Goal: Task Accomplishment & Management: Use online tool/utility

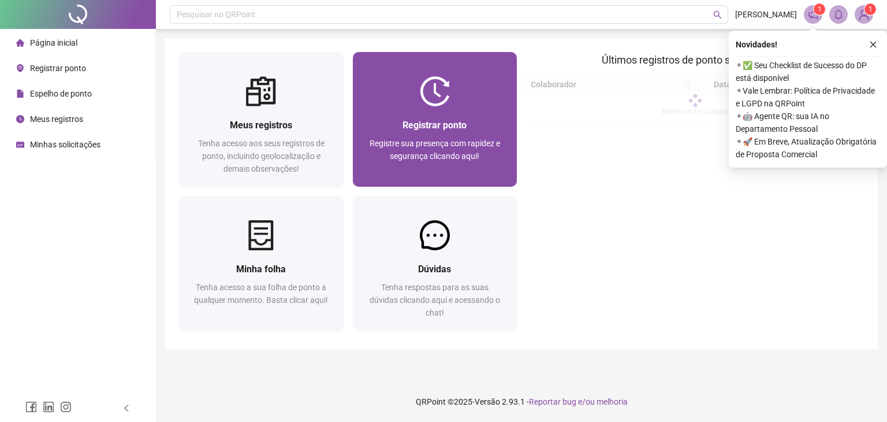
click at [452, 107] on div "Registrar ponto Registre sua presença com rapidez e segurança clicando aqui!" at bounding box center [435, 146] width 165 height 80
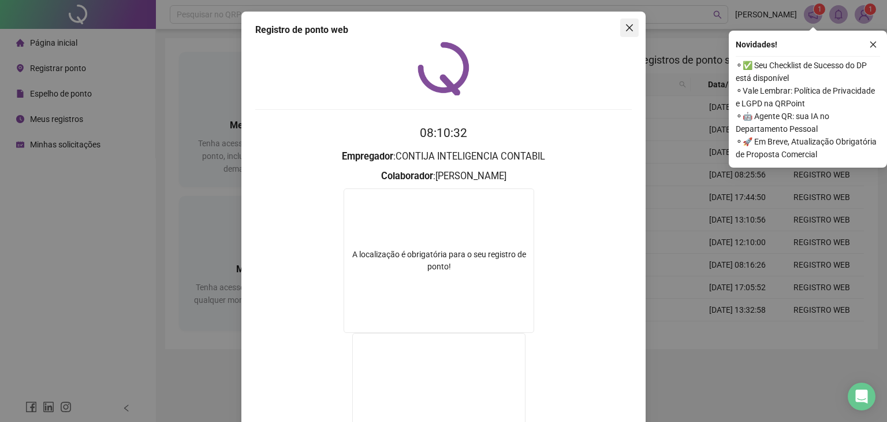
click at [629, 29] on icon "close" at bounding box center [629, 27] width 9 height 9
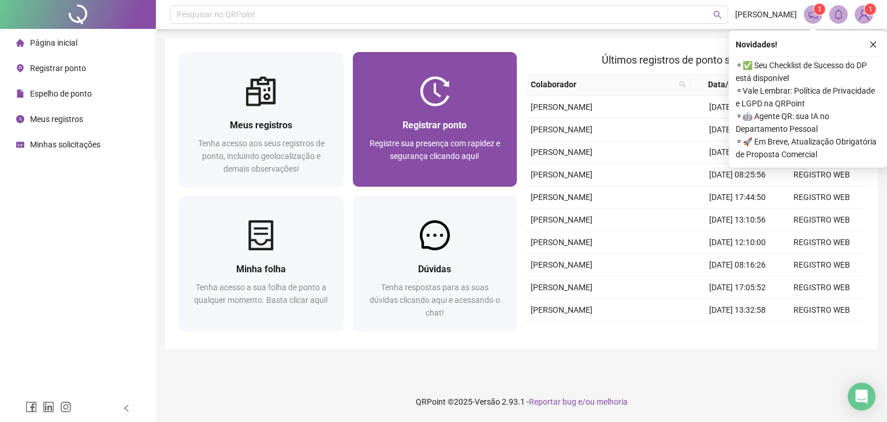
click at [355, 136] on div "Registrar ponto Registre sua presença com rapidez e segurança clicando aqui!" at bounding box center [435, 146] width 165 height 80
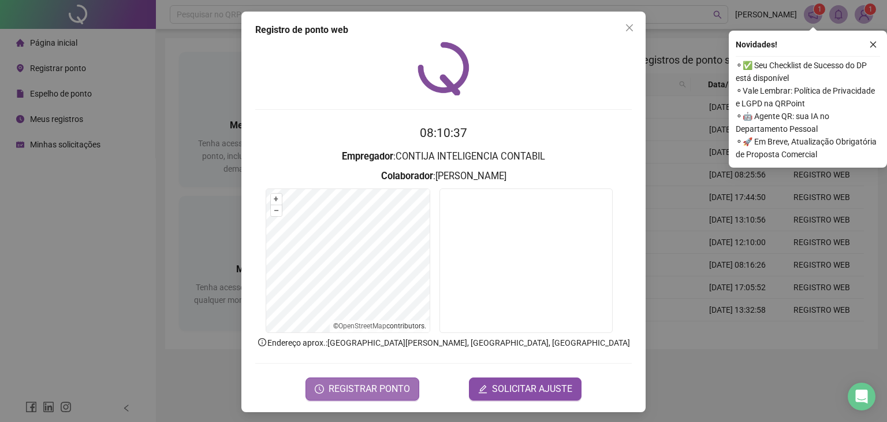
click at [354, 390] on span "REGISTRAR PONTO" at bounding box center [369, 389] width 81 height 14
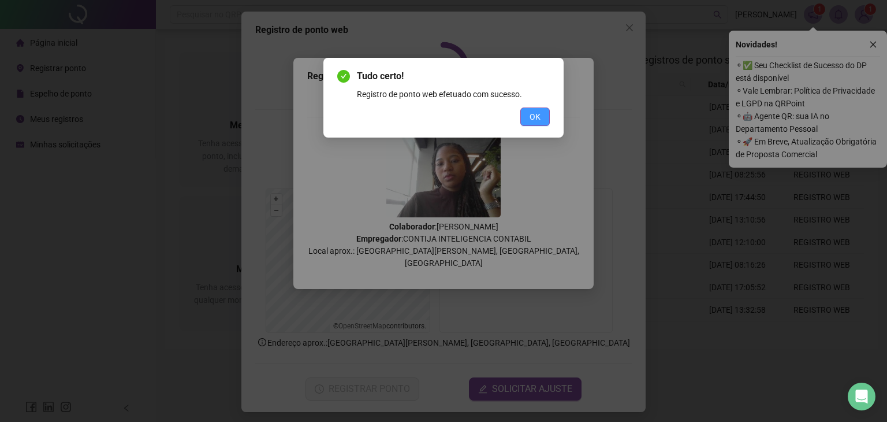
click at [522, 122] on button "OK" at bounding box center [535, 116] width 29 height 18
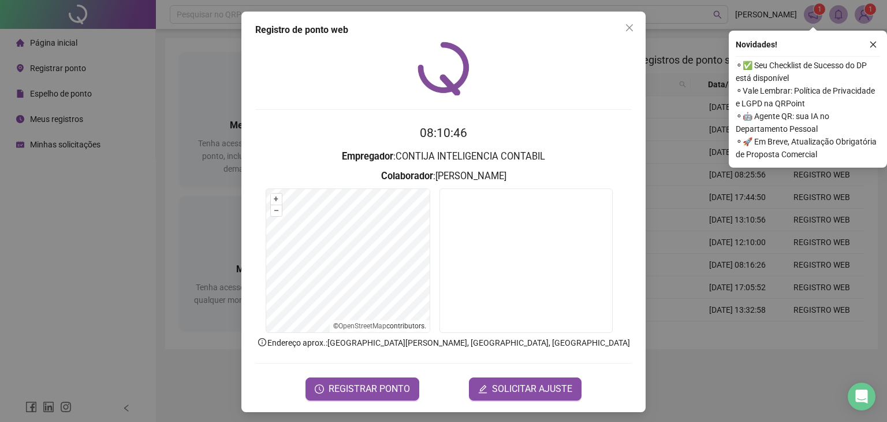
drag, startPoint x: 625, startPoint y: 26, endPoint x: 233, endPoint y: 36, distance: 391.8
click at [625, 27] on icon "close" at bounding box center [629, 27] width 9 height 9
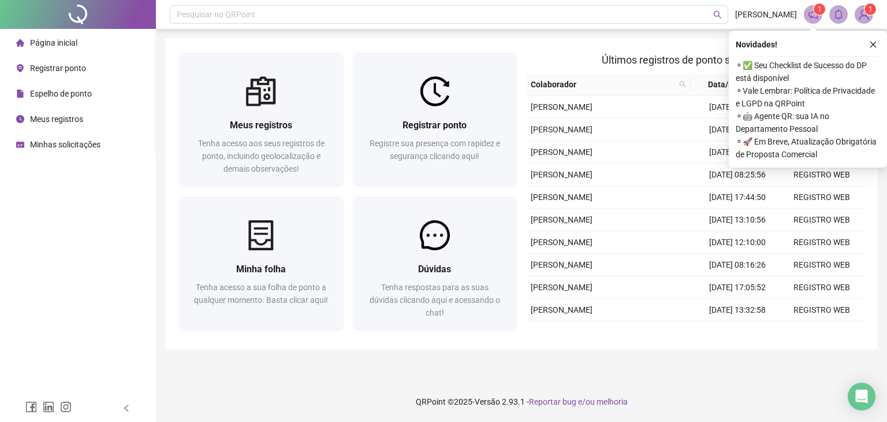
drag, startPoint x: 91, startPoint y: 94, endPoint x: 870, endPoint y: 54, distance: 779.7
click at [91, 94] on span "Espelho de ponto" at bounding box center [61, 93] width 62 height 9
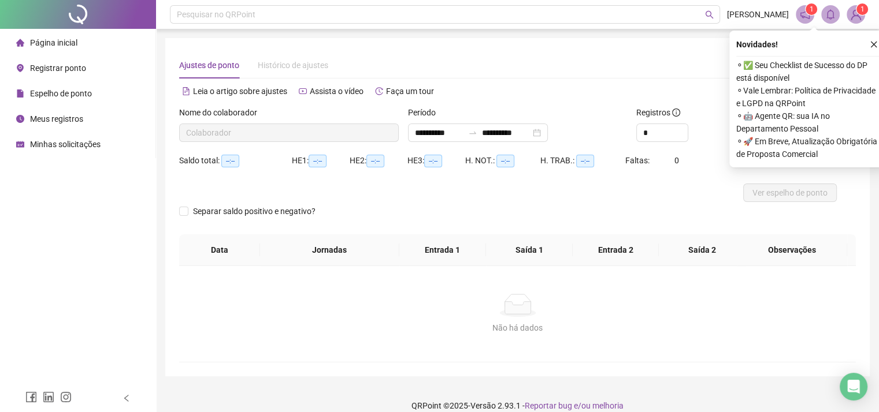
type input "**********"
click at [872, 46] on icon "close" at bounding box center [874, 45] width 6 height 6
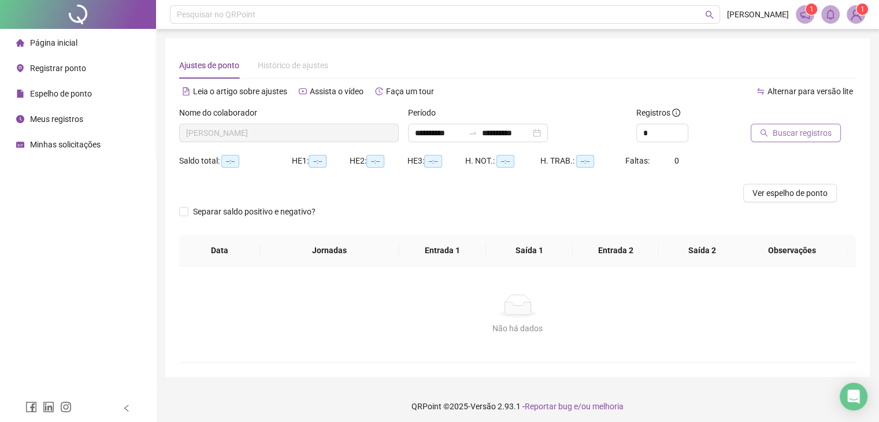
click at [794, 124] on button "Buscar registros" at bounding box center [795, 133] width 90 height 18
